Goal: Navigation & Orientation: Find specific page/section

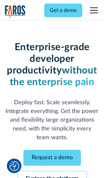
scroll to position [69, 0]
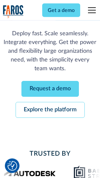
click at [50, 89] on link "Request a demo" at bounding box center [49, 89] width 57 height 16
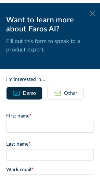
scroll to position [0, 0]
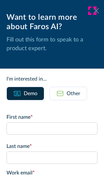
click at [93, 11] on icon at bounding box center [95, 10] width 5 height 5
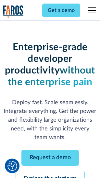
scroll to position [90, 0]
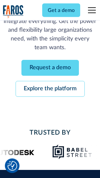
click at [50, 89] on link "Explore the platform" at bounding box center [50, 89] width 69 height 16
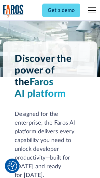
scroll to position [4936, 0]
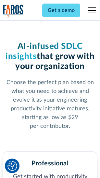
scroll to position [1027, 0]
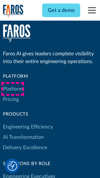
click at [13, 89] on link "Platform" at bounding box center [13, 89] width 20 height 10
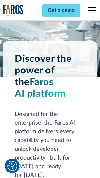
scroll to position [5144, 0]
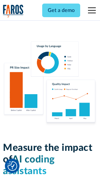
scroll to position [4046, 0]
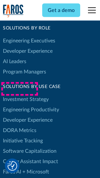
click at [19, 125] on link "DORA Metrics" at bounding box center [19, 130] width 33 height 10
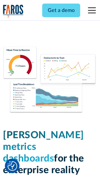
scroll to position [2869, 0]
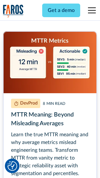
scroll to position [2941, 0]
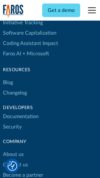
click at [15, 89] on link "Changelog" at bounding box center [15, 93] width 24 height 10
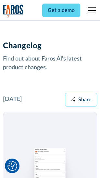
scroll to position [7946, 0]
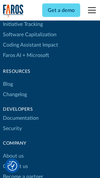
click at [13, 151] on link "About us" at bounding box center [13, 156] width 21 height 10
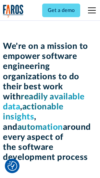
scroll to position [2241, 0]
